Goal: Find specific page/section: Find specific page/section

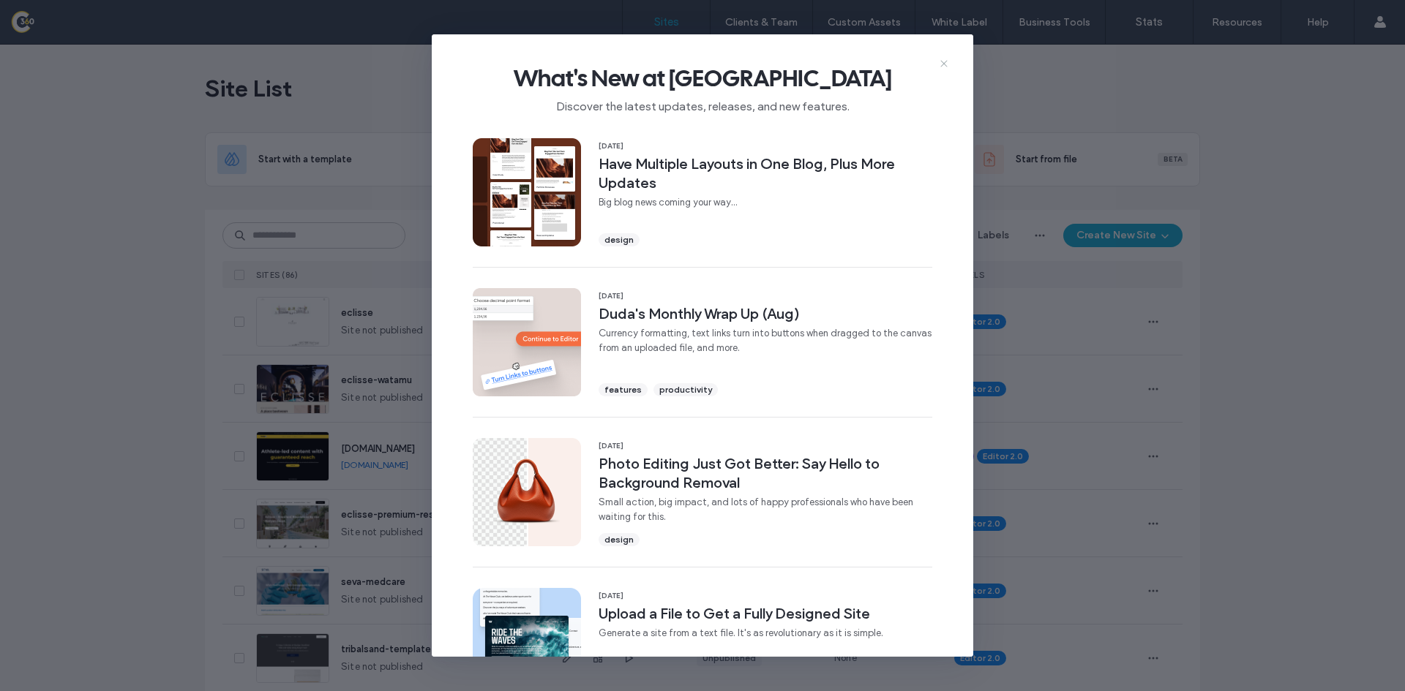
click at [944, 64] on use at bounding box center [943, 64] width 7 height 7
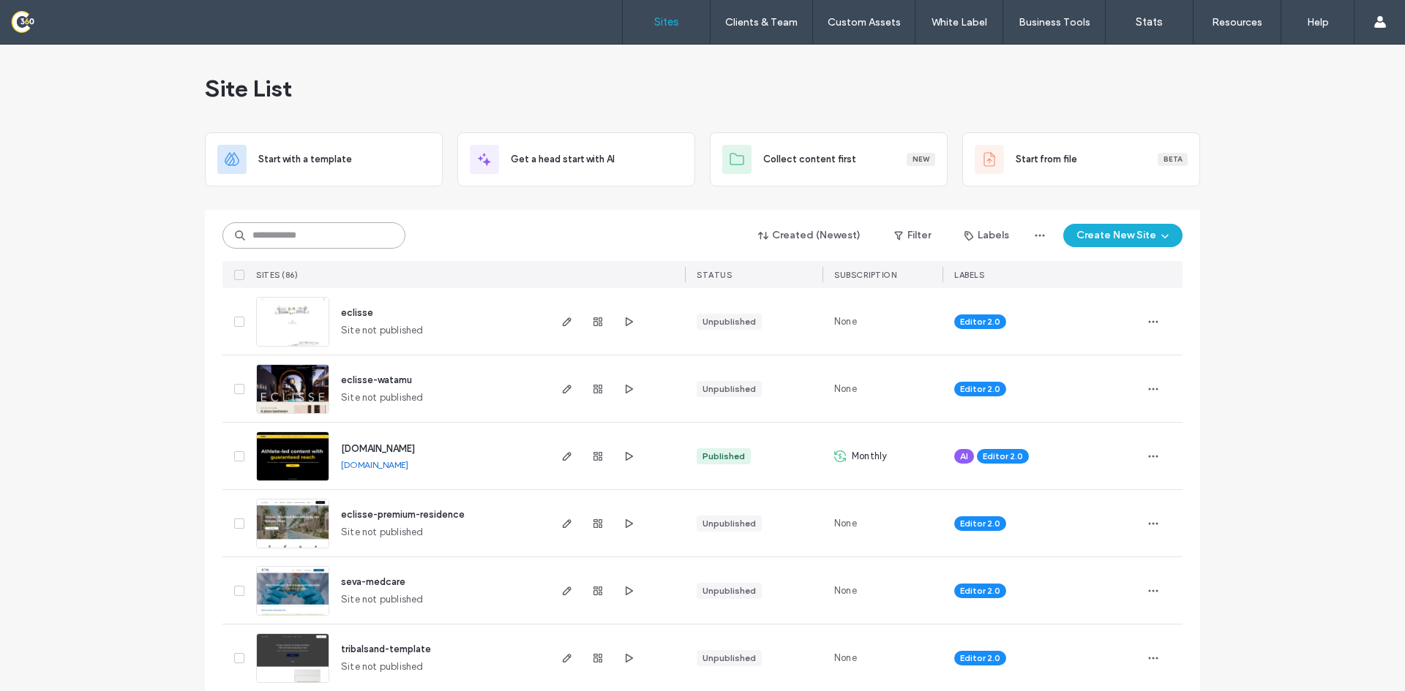
click at [322, 232] on input at bounding box center [313, 235] width 183 height 26
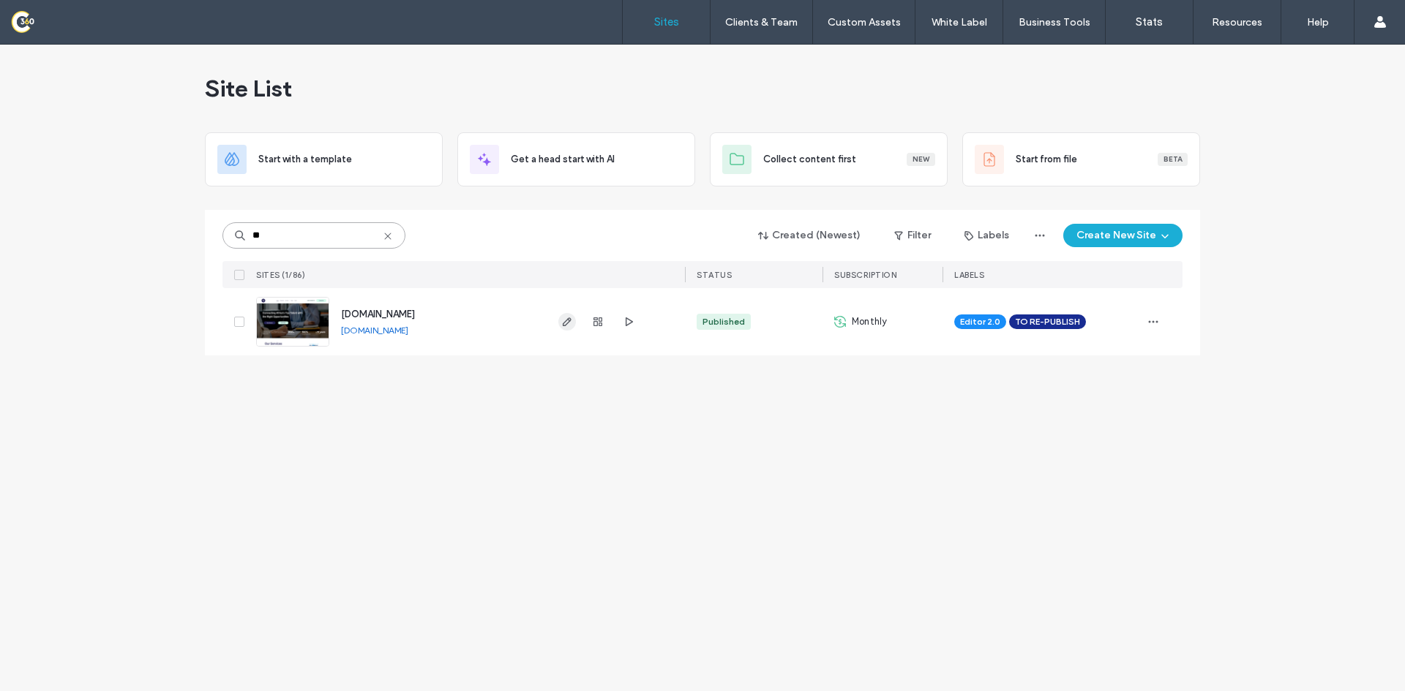
type input "**"
click at [563, 319] on icon "button" at bounding box center [567, 322] width 12 height 12
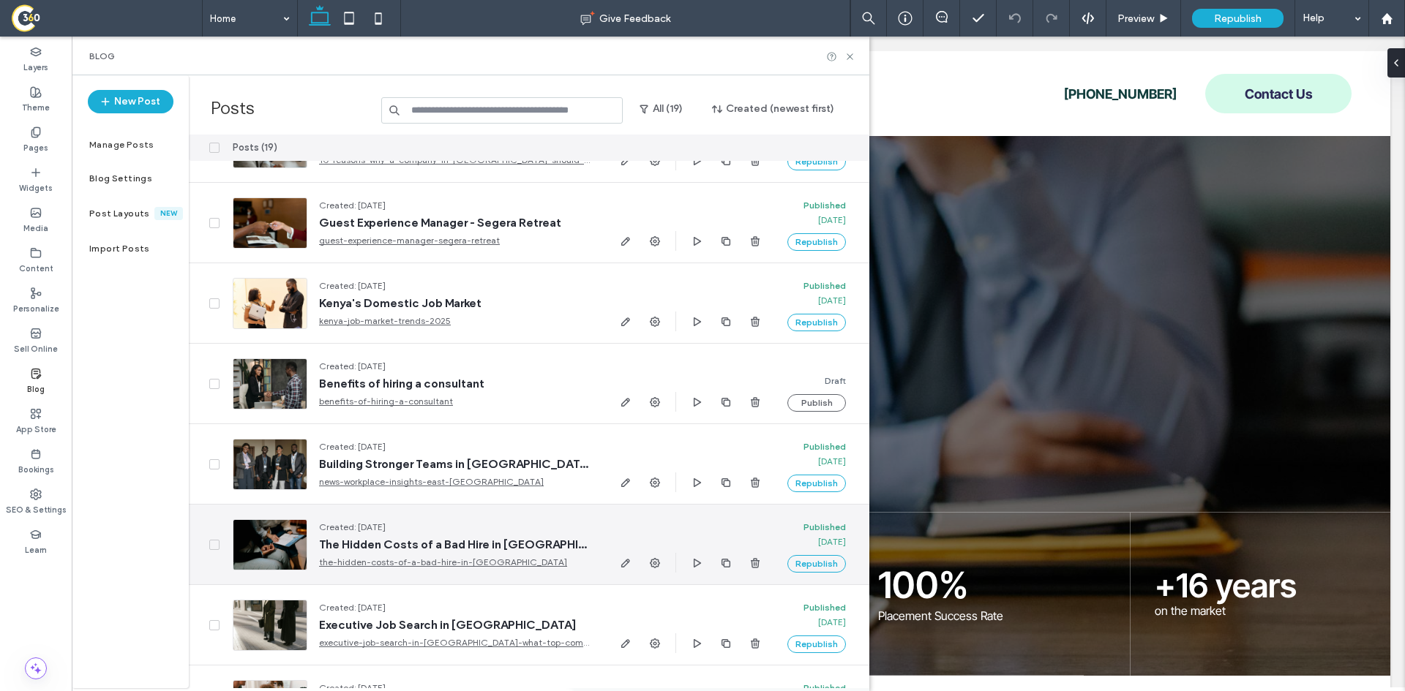
scroll to position [1010, 0]
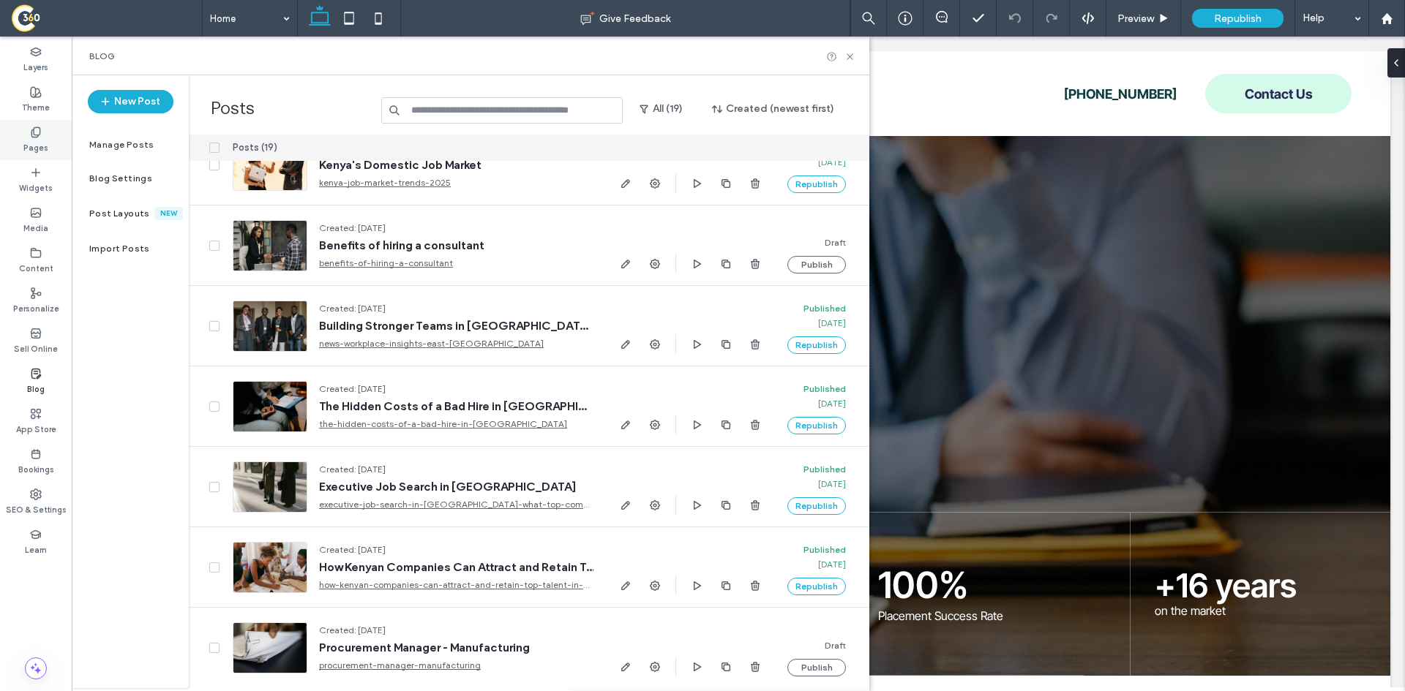
click at [40, 148] on label "Pages" at bounding box center [35, 146] width 25 height 16
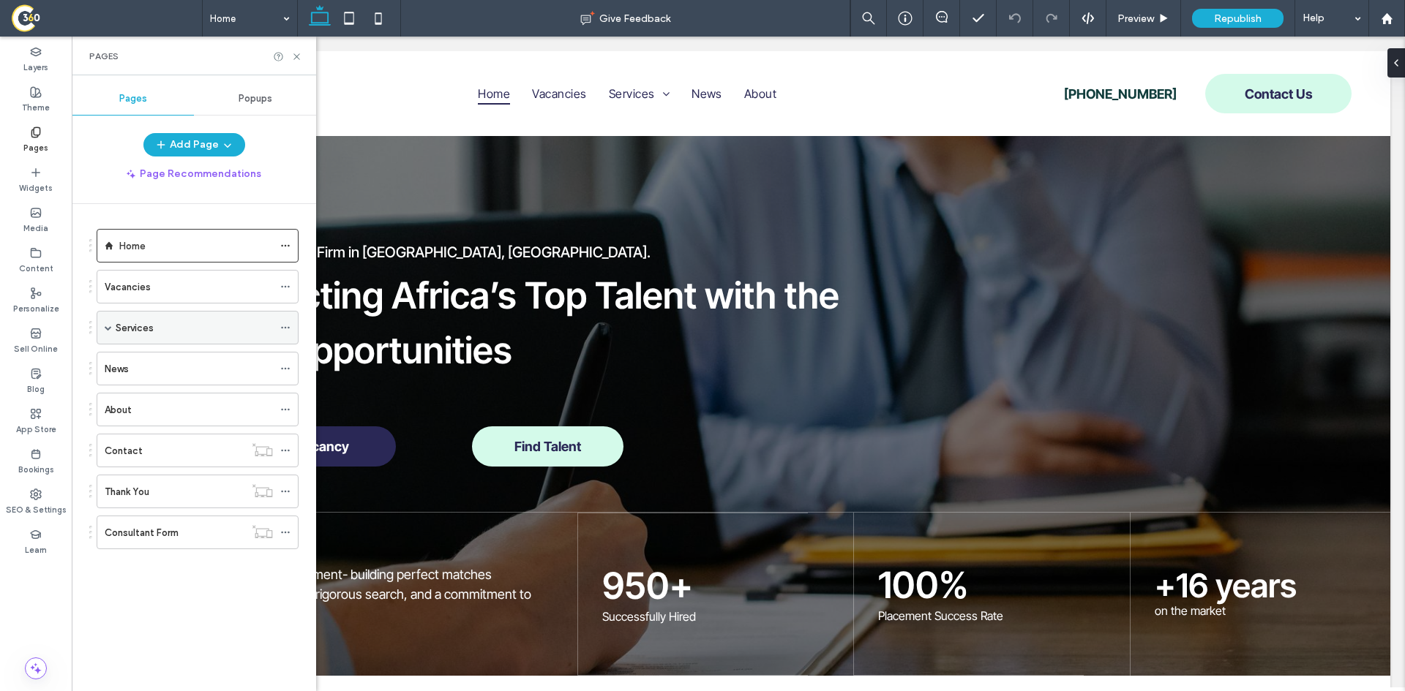
click at [113, 328] on div "Services" at bounding box center [198, 328] width 202 height 34
click at [108, 333] on span at bounding box center [108, 328] width 7 height 32
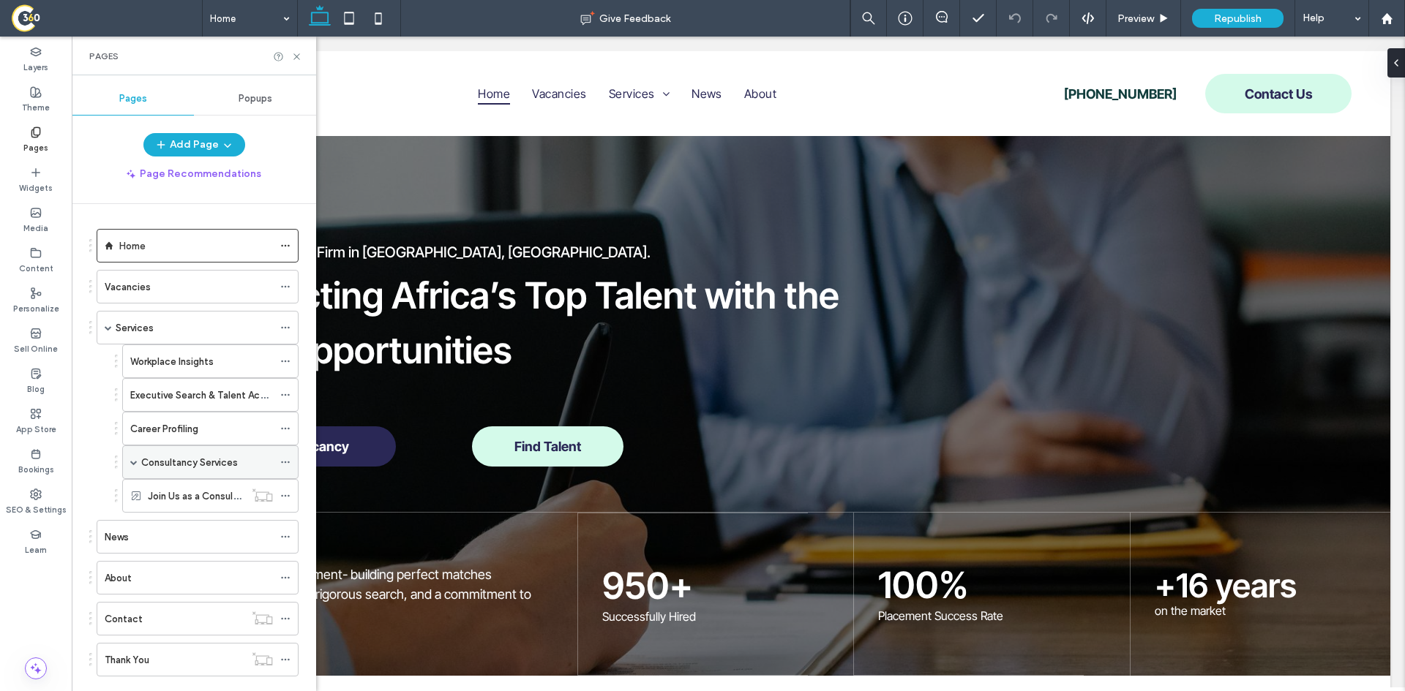
click at [135, 460] on span at bounding box center [133, 462] width 7 height 7
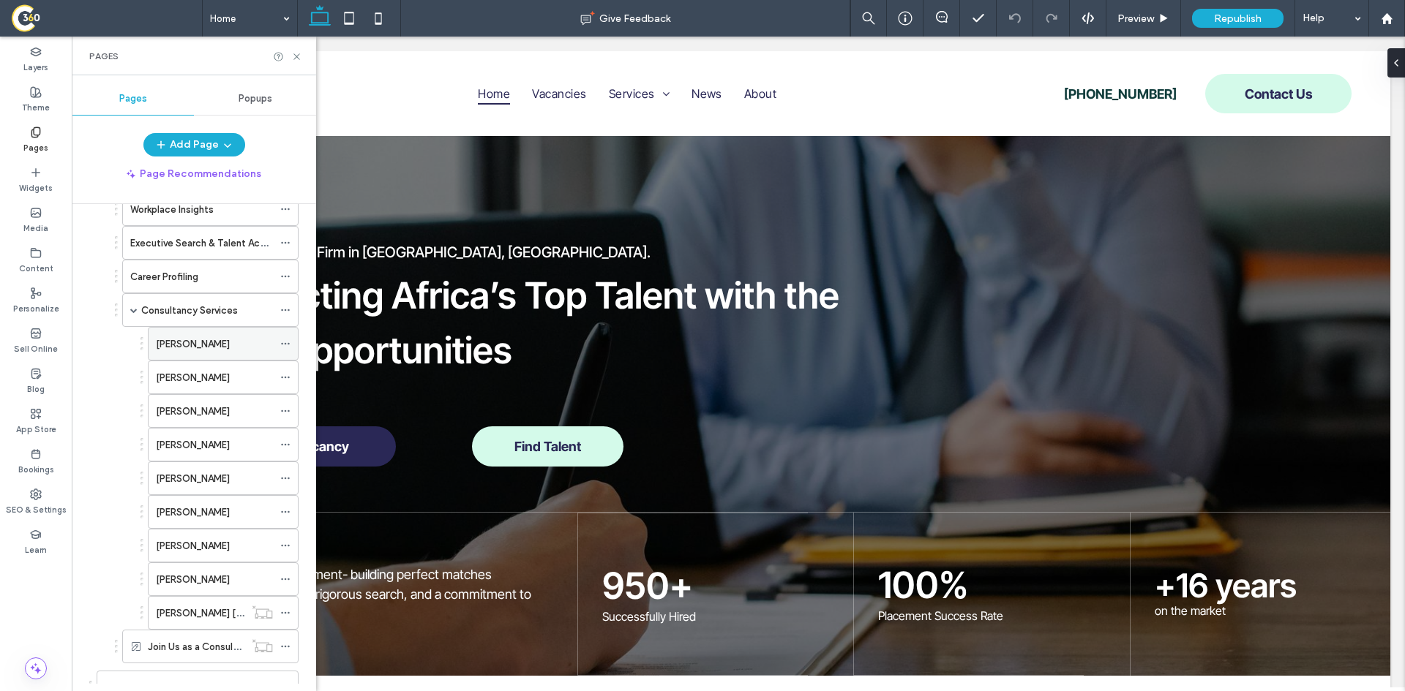
scroll to position [193, 0]
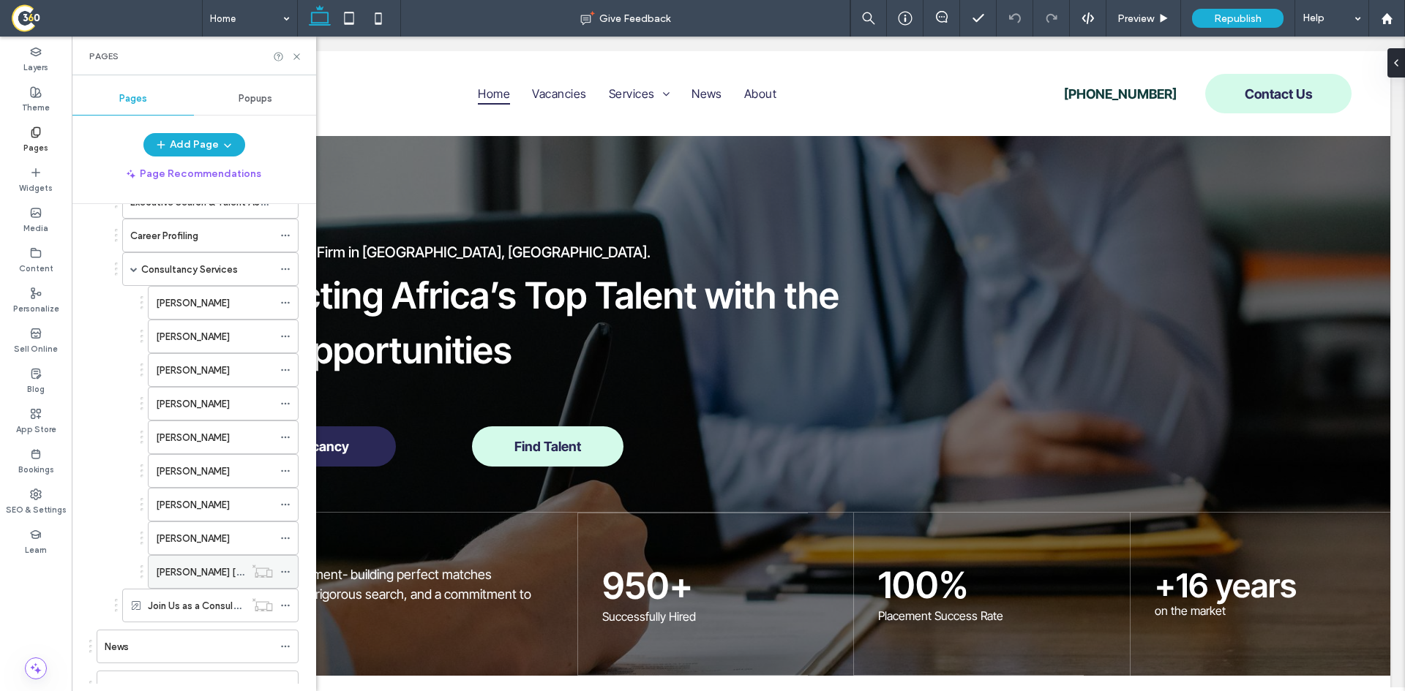
click at [203, 577] on label "[PERSON_NAME] [PERSON_NAME]" at bounding box center [231, 573] width 150 height 26
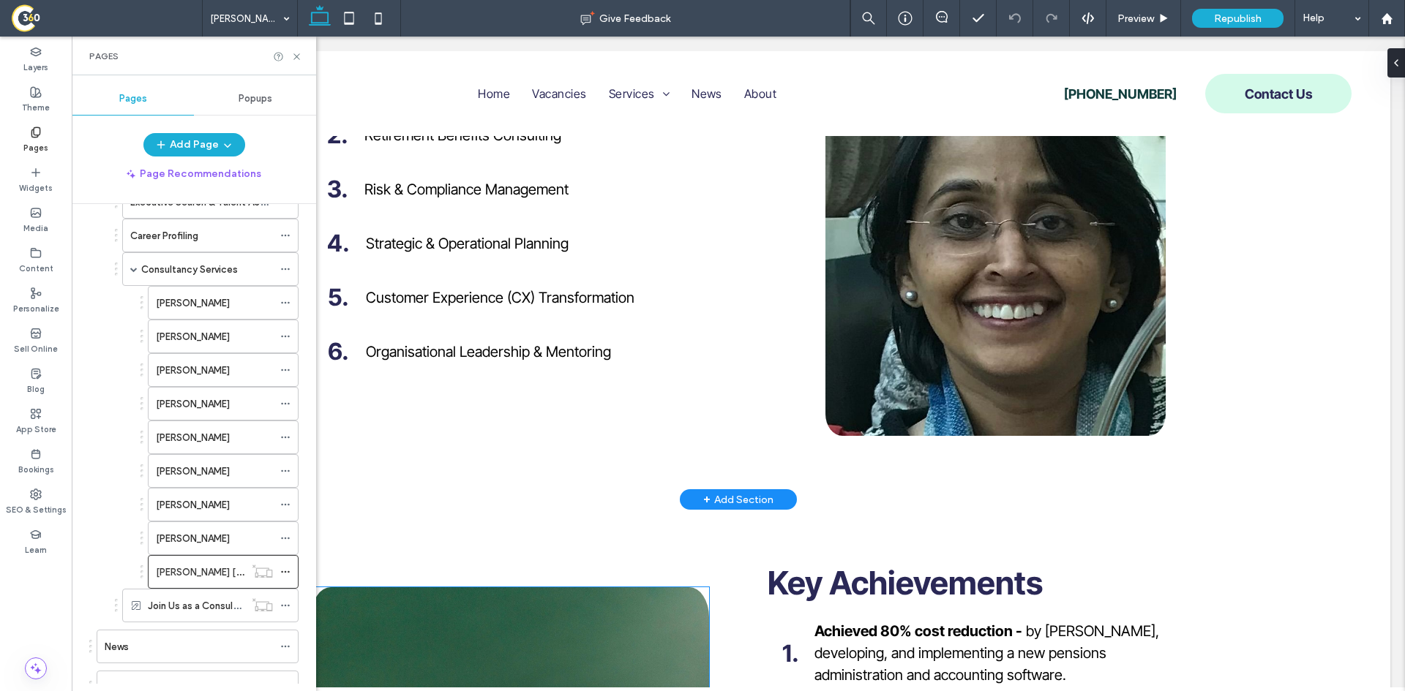
scroll to position [986, 0]
